Goal: Browse casually: Explore the website without a specific task or goal

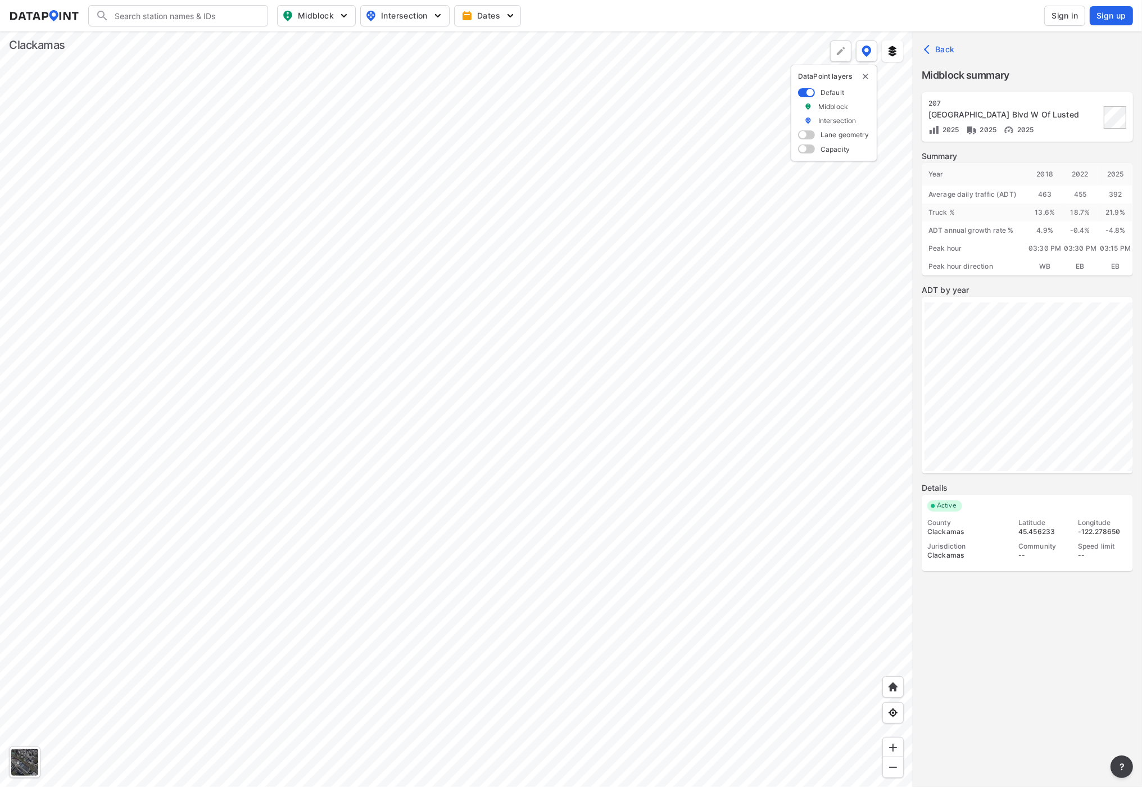
click at [555, 218] on div at bounding box center [456, 408] width 912 height 755
click at [661, 169] on div at bounding box center [456, 408] width 912 height 755
click at [506, 92] on div at bounding box center [456, 408] width 912 height 755
click at [433, 170] on div at bounding box center [456, 408] width 912 height 755
click at [486, 280] on div at bounding box center [456, 408] width 912 height 755
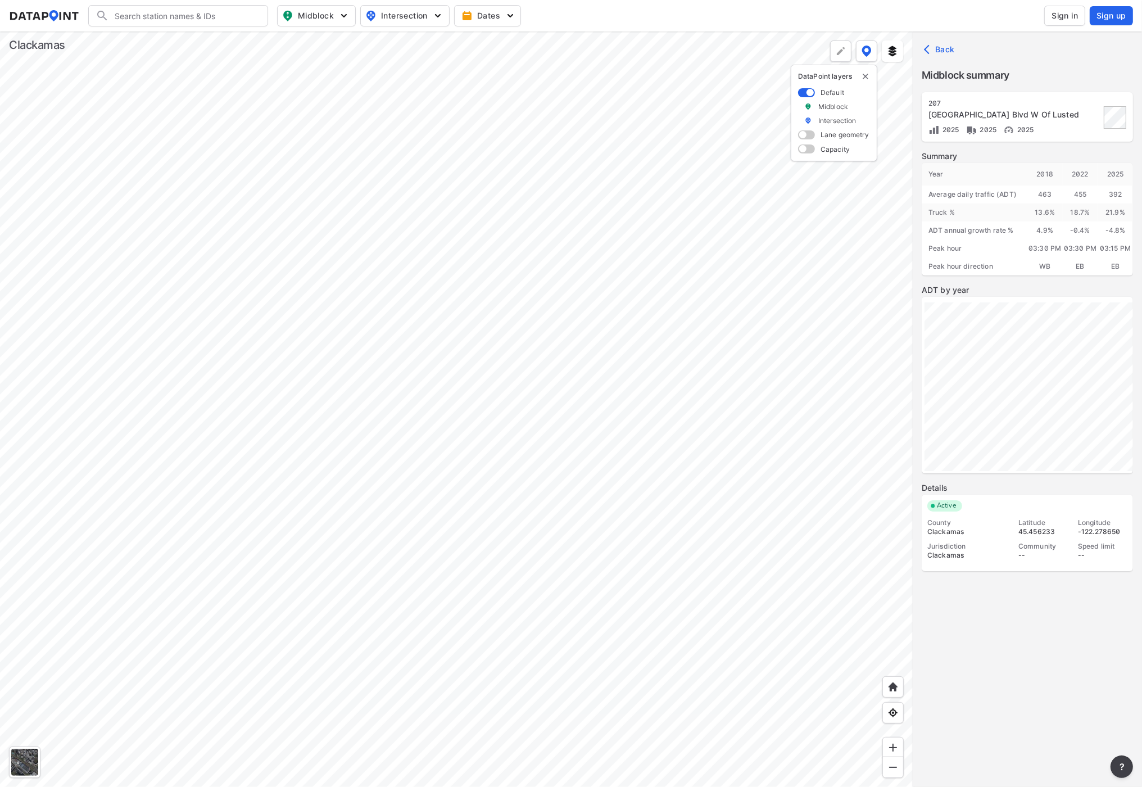
click at [433, 389] on div at bounding box center [456, 408] width 912 height 755
click at [712, 262] on div at bounding box center [456, 408] width 912 height 755
click at [551, 302] on div at bounding box center [456, 408] width 912 height 755
click at [310, 453] on div at bounding box center [456, 408] width 912 height 755
click at [392, 447] on div at bounding box center [456, 408] width 912 height 755
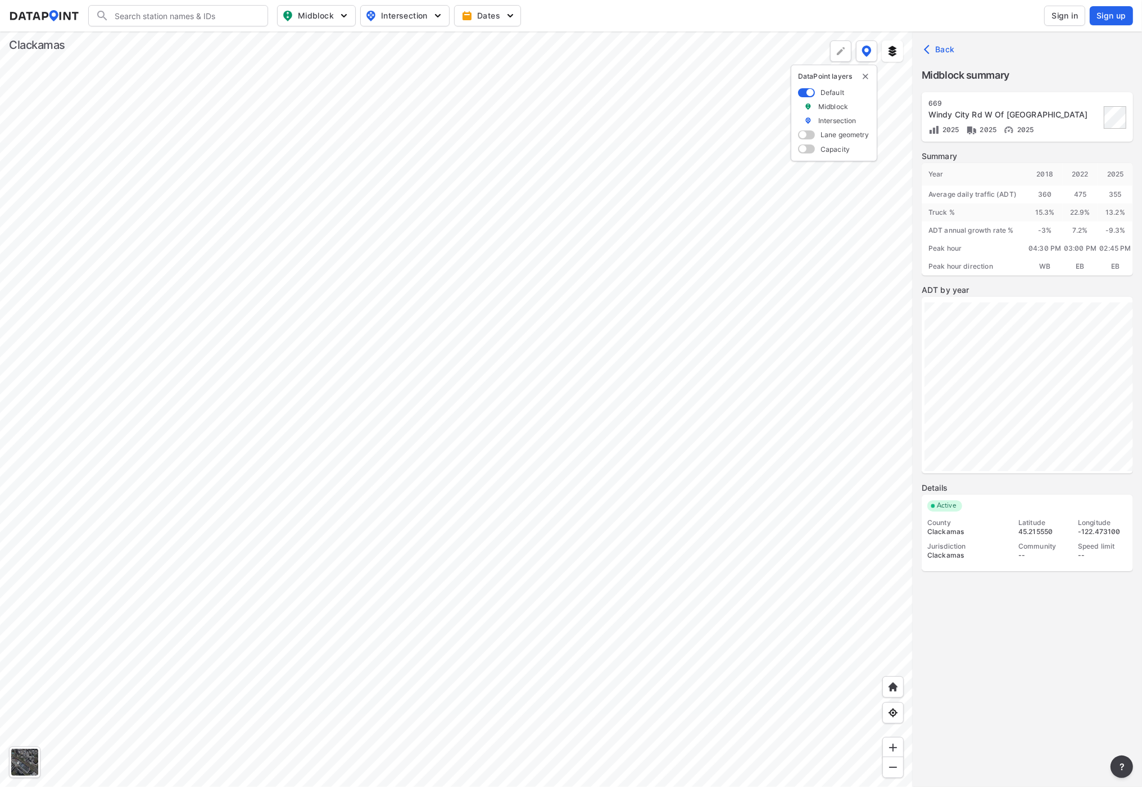
click at [525, 302] on div at bounding box center [456, 408] width 912 height 755
click at [534, 576] on div at bounding box center [456, 408] width 912 height 755
click at [486, 556] on div at bounding box center [456, 408] width 912 height 755
click at [500, 656] on div at bounding box center [456, 408] width 912 height 755
click at [307, 315] on div at bounding box center [456, 408] width 912 height 755
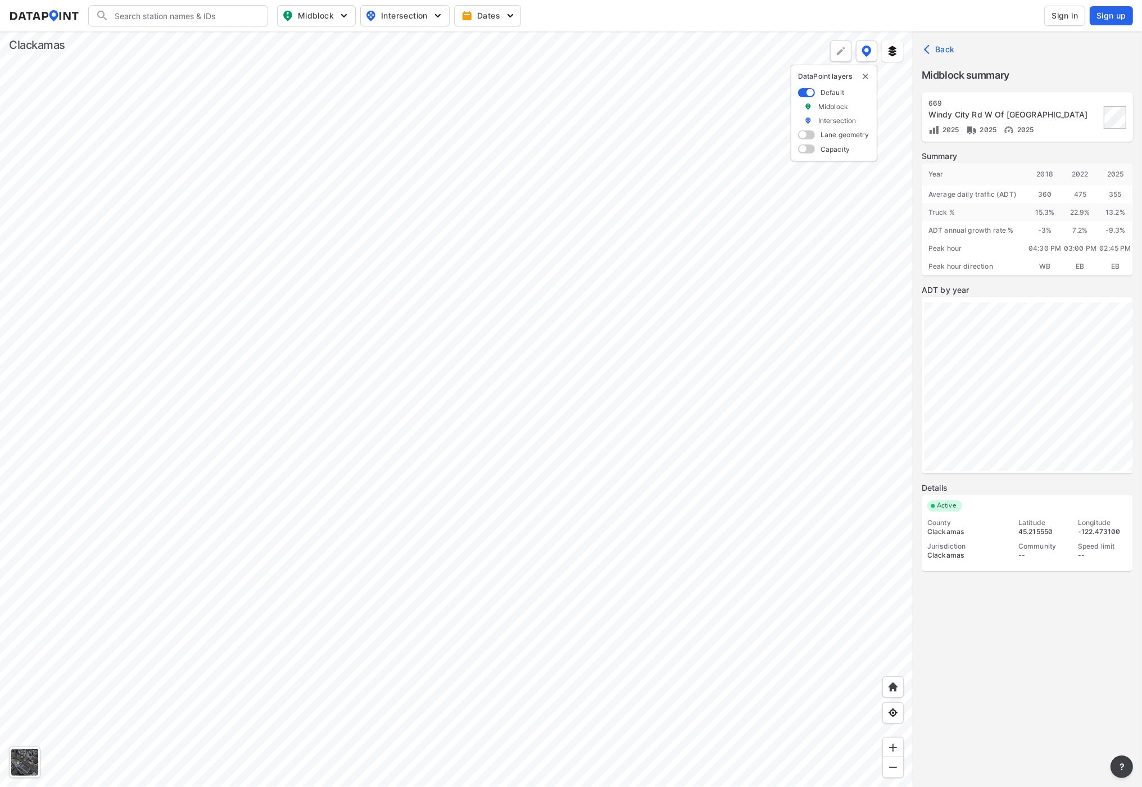
click at [300, 208] on div at bounding box center [456, 408] width 912 height 755
click at [364, 259] on div at bounding box center [456, 408] width 912 height 755
click at [310, 149] on div at bounding box center [456, 408] width 912 height 755
click at [594, 638] on div at bounding box center [456, 408] width 912 height 755
click at [495, 570] on div at bounding box center [456, 408] width 912 height 755
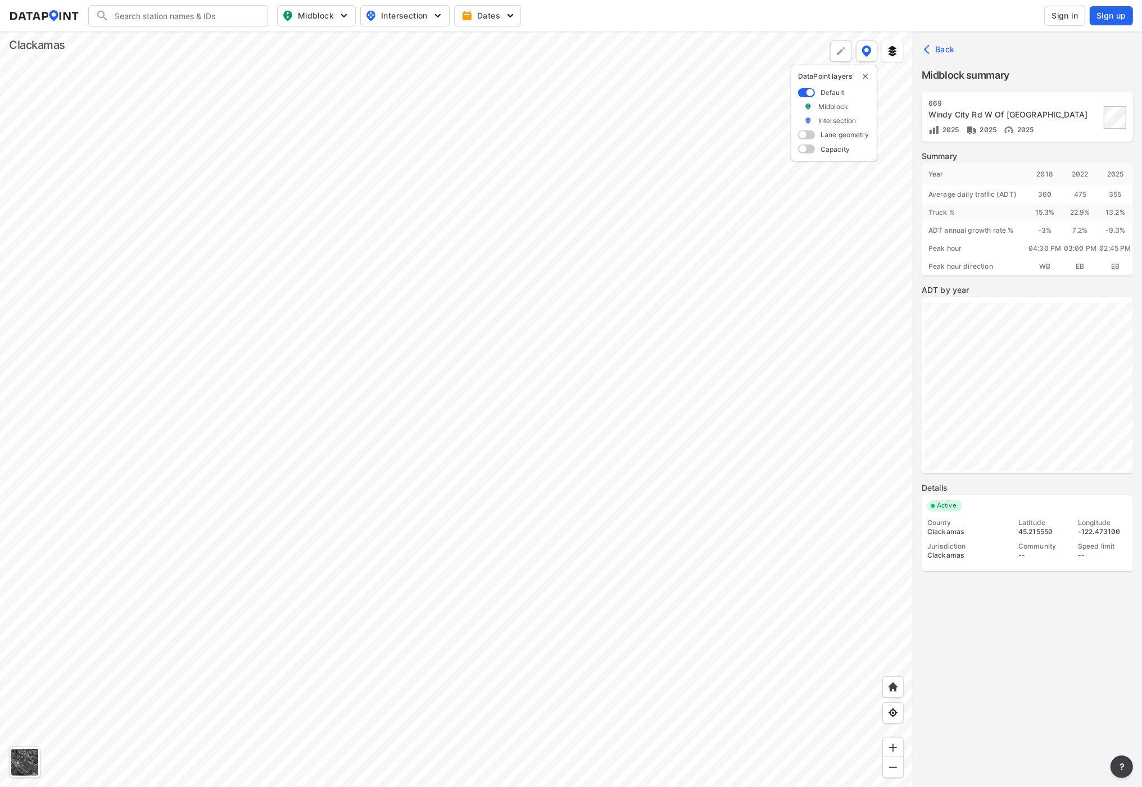
click at [552, 541] on div at bounding box center [456, 408] width 912 height 755
click at [534, 490] on div at bounding box center [456, 408] width 912 height 755
click at [689, 504] on div at bounding box center [456, 408] width 912 height 755
click at [296, 298] on div at bounding box center [456, 408] width 912 height 755
